Goal: Navigation & Orientation: Find specific page/section

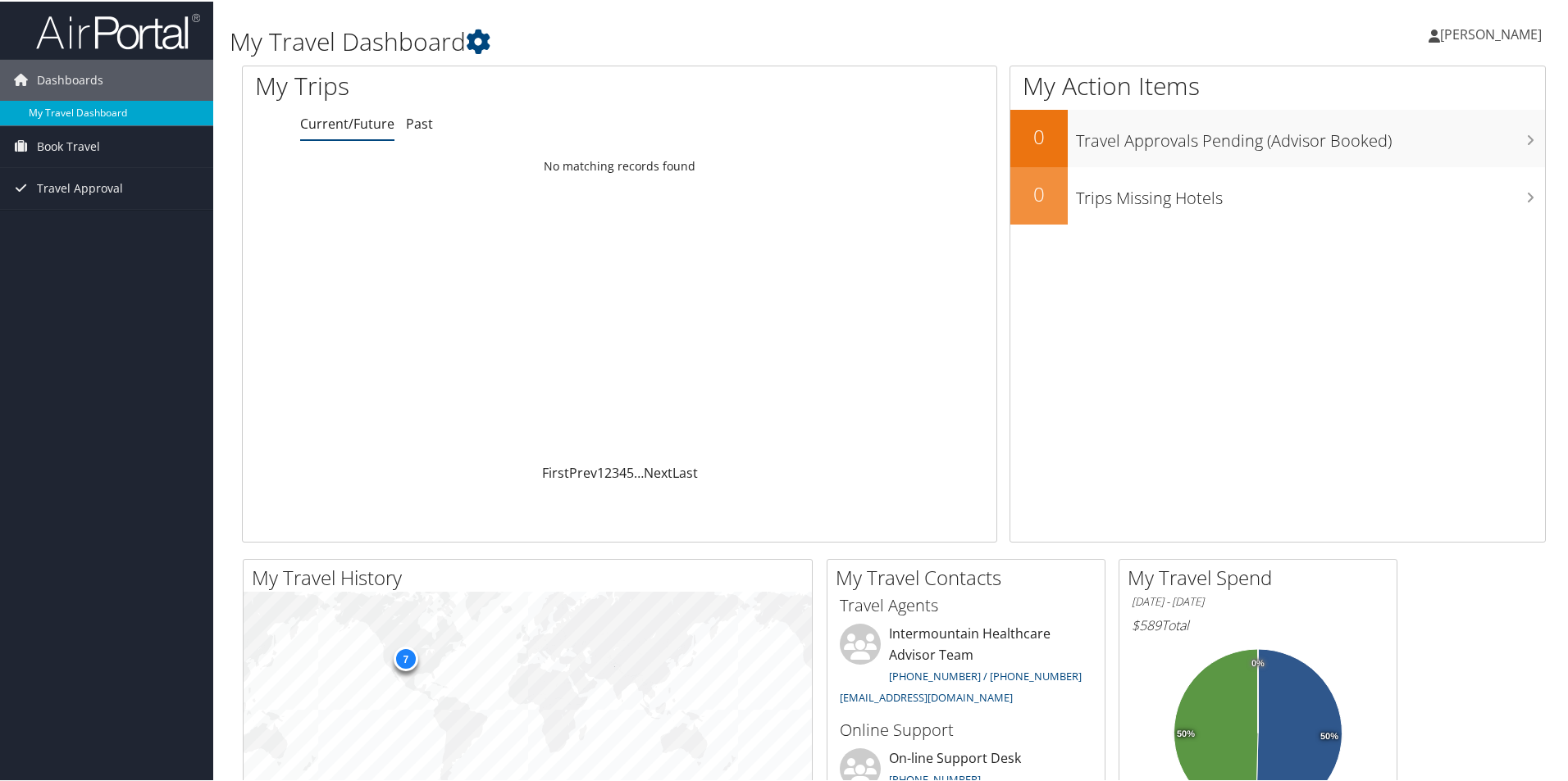
click at [37, 114] on link "My Travel Dashboard" at bounding box center [106, 111] width 213 height 24
click at [1493, 36] on span "[PERSON_NAME]" at bounding box center [1491, 32] width 102 height 18
click at [1492, 35] on span "[PERSON_NAME]" at bounding box center [1491, 32] width 102 height 18
click at [1391, 87] on link "My Settings" at bounding box center [1447, 90] width 183 height 28
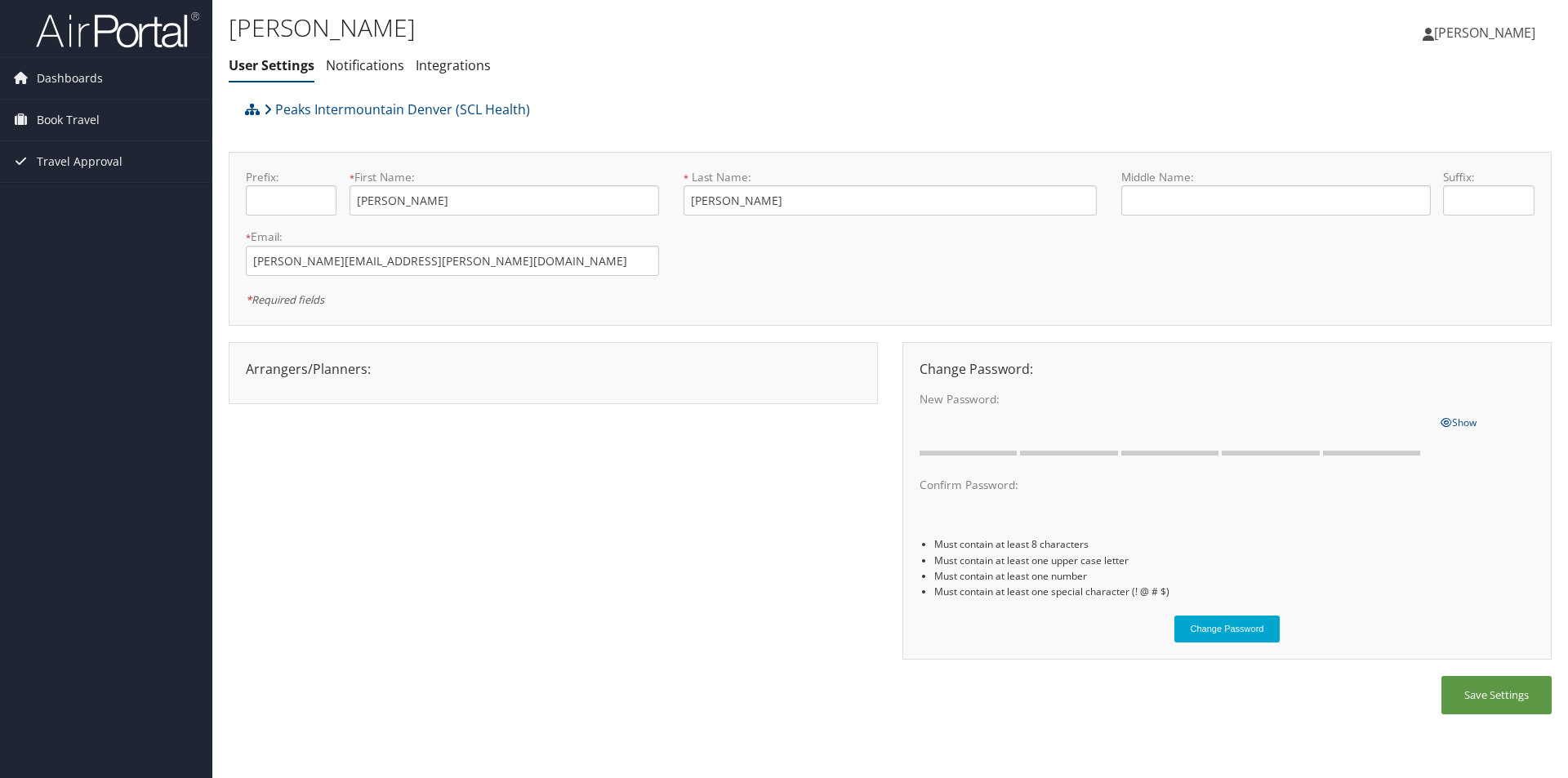
click at [1496, 27] on span "[PERSON_NAME]" at bounding box center [1485, 32] width 101 height 18
click at [1446, 143] on link "View Travel Profile" at bounding box center [1443, 145] width 182 height 28
click at [713, 592] on div "Arrangers/Planners: Edit Arrangers & Planners April Mestas Christy Locke Denise…" at bounding box center [890, 509] width 1323 height 335
click at [1474, 33] on span "[PERSON_NAME]" at bounding box center [1485, 32] width 101 height 18
click at [1428, 145] on link "View Travel Profile" at bounding box center [1443, 145] width 182 height 28
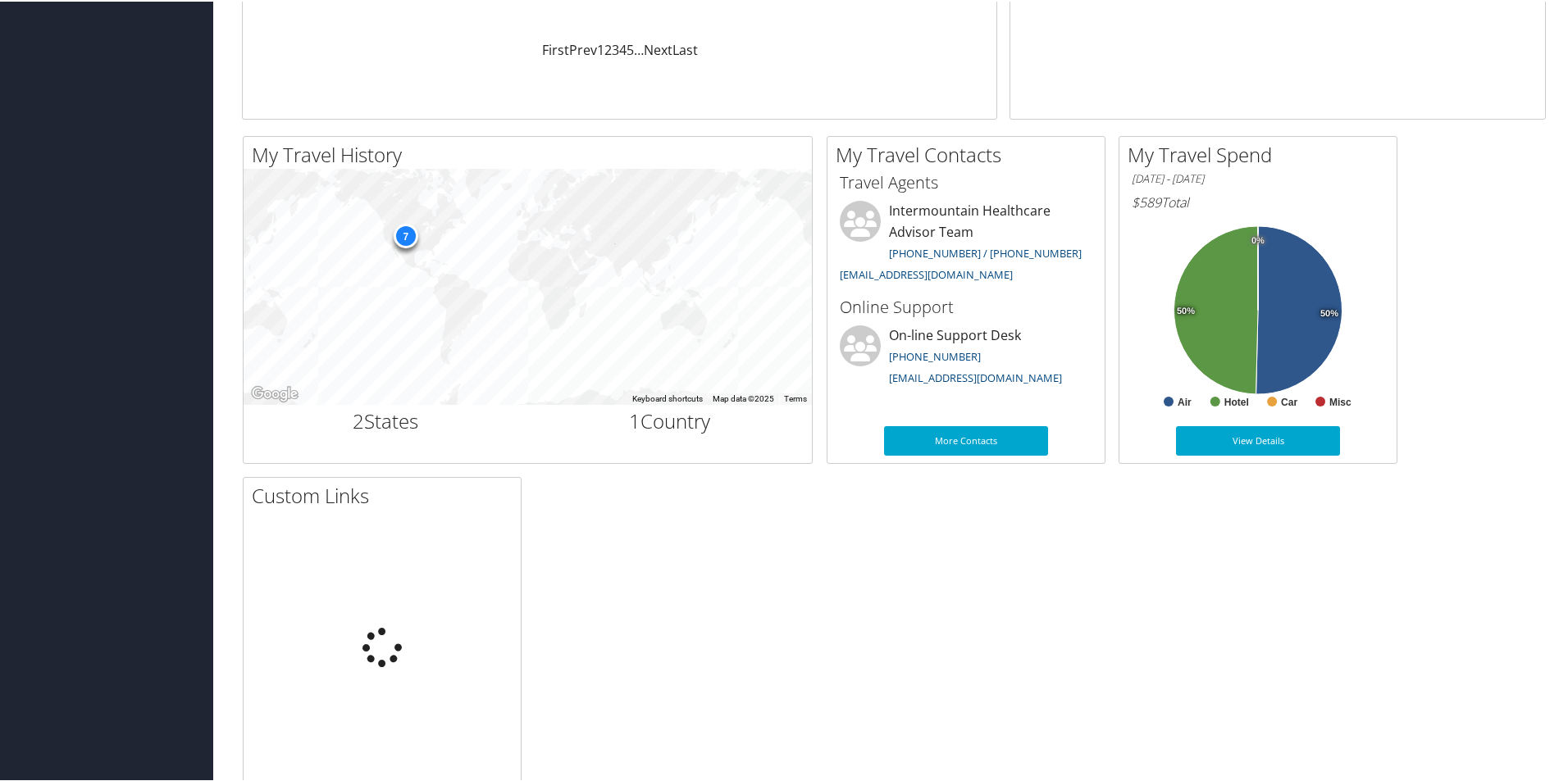
scroll to position [473, 0]
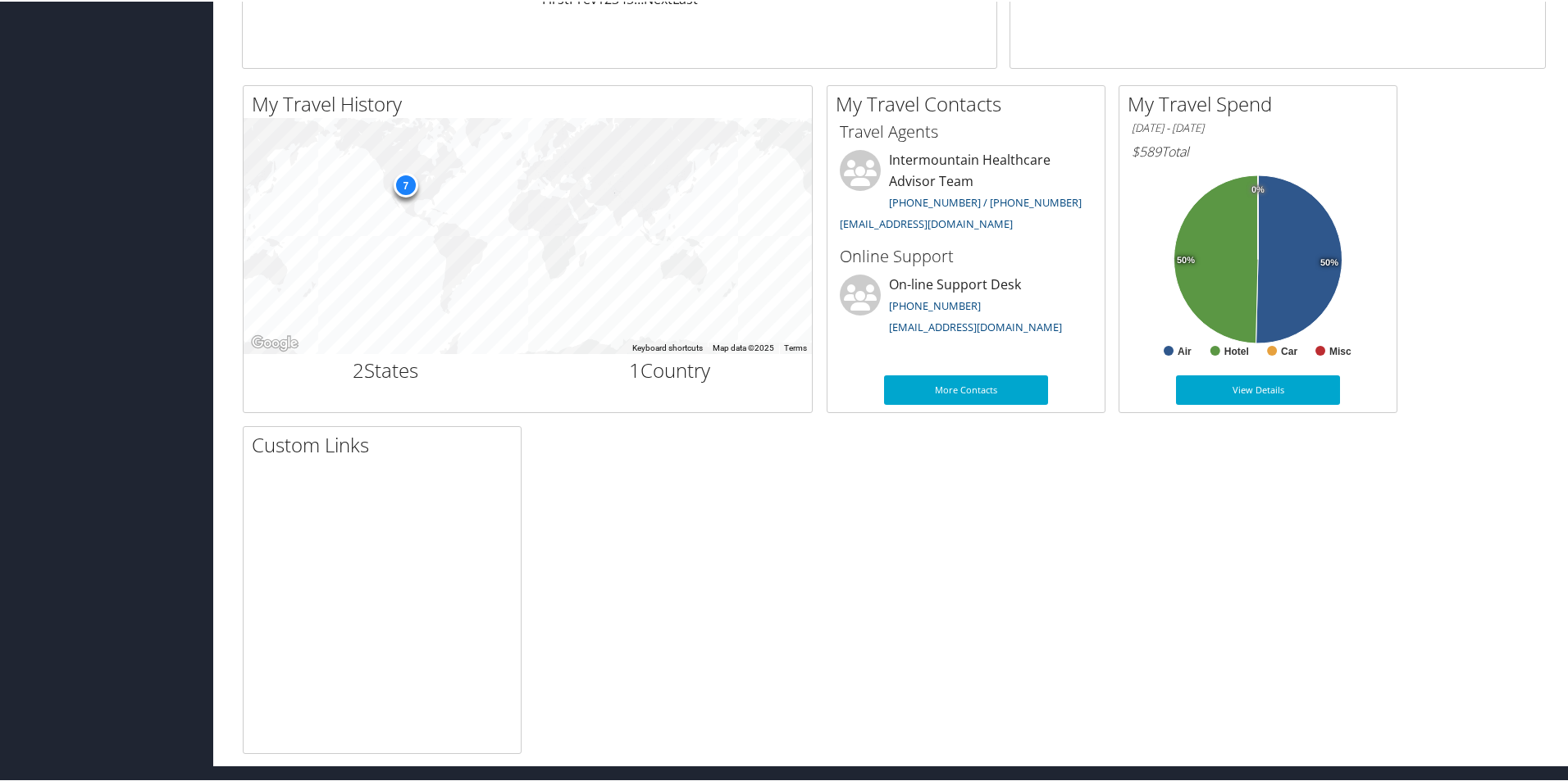
drag, startPoint x: 747, startPoint y: 413, endPoint x: 694, endPoint y: 525, distance: 123.9
click at [694, 525] on div "My Travel History Small Medium Large To navigate the map with touch gestures do…" at bounding box center [894, 418] width 1328 height 669
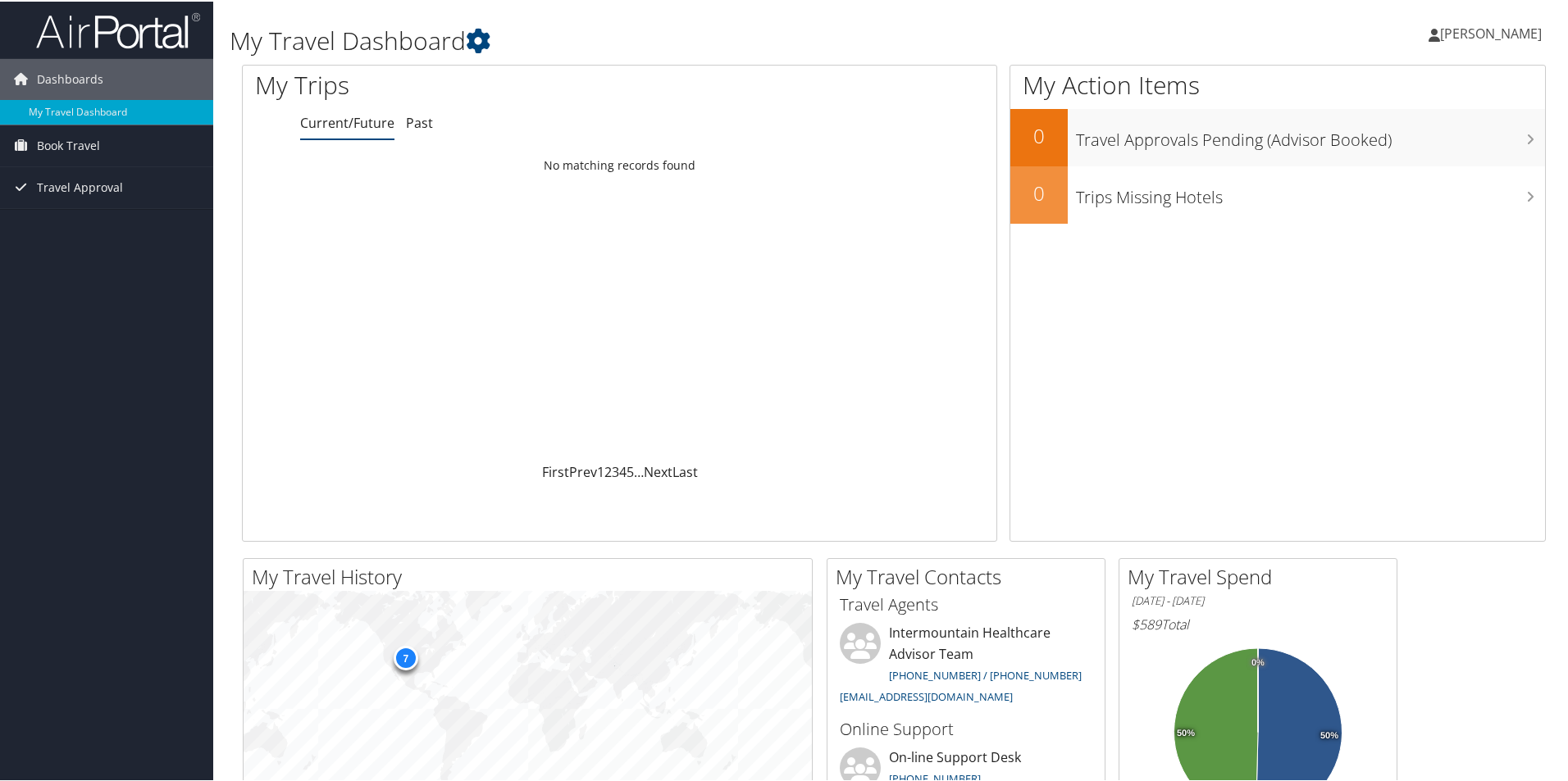
scroll to position [0, 0]
